Goal: Navigation & Orientation: Find specific page/section

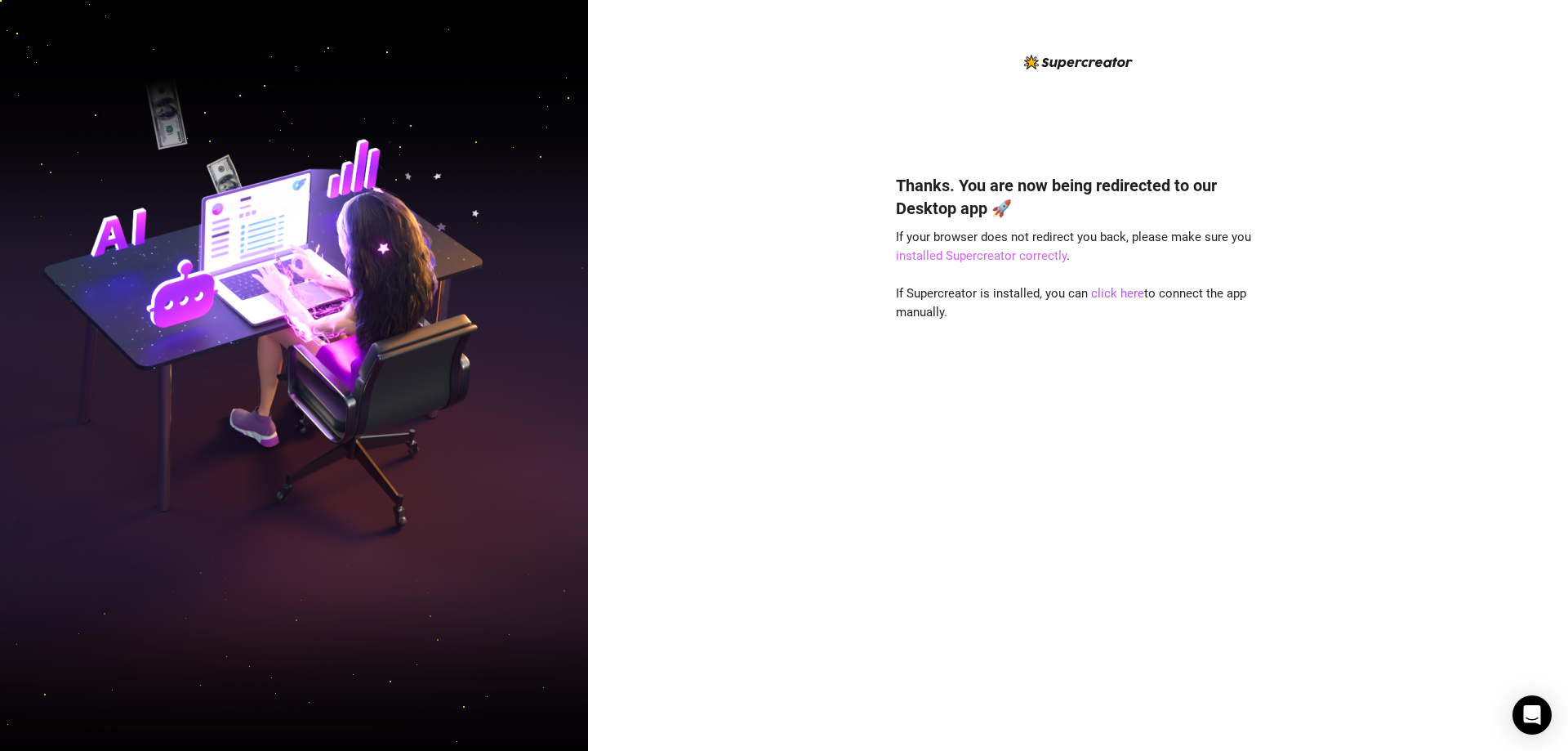
click at [942, 255] on link "installed Supercreator correctly" at bounding box center [981, 256] width 171 height 15
